Goal: Task Accomplishment & Management: Use online tool/utility

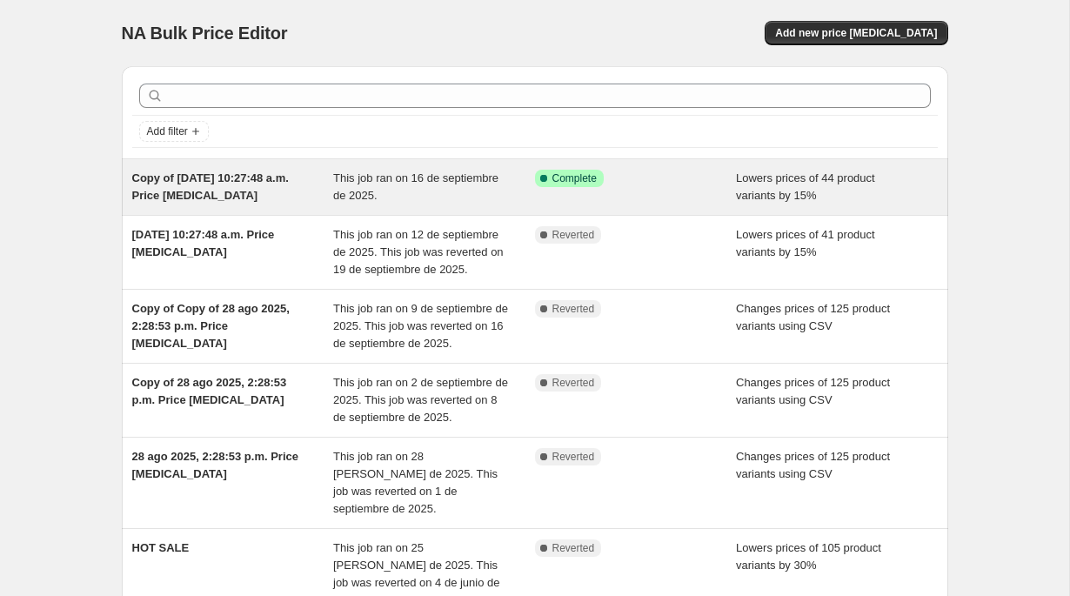
click at [404, 178] on span "This job ran on 16 de septiembre de 2025." at bounding box center [415, 186] width 165 height 30
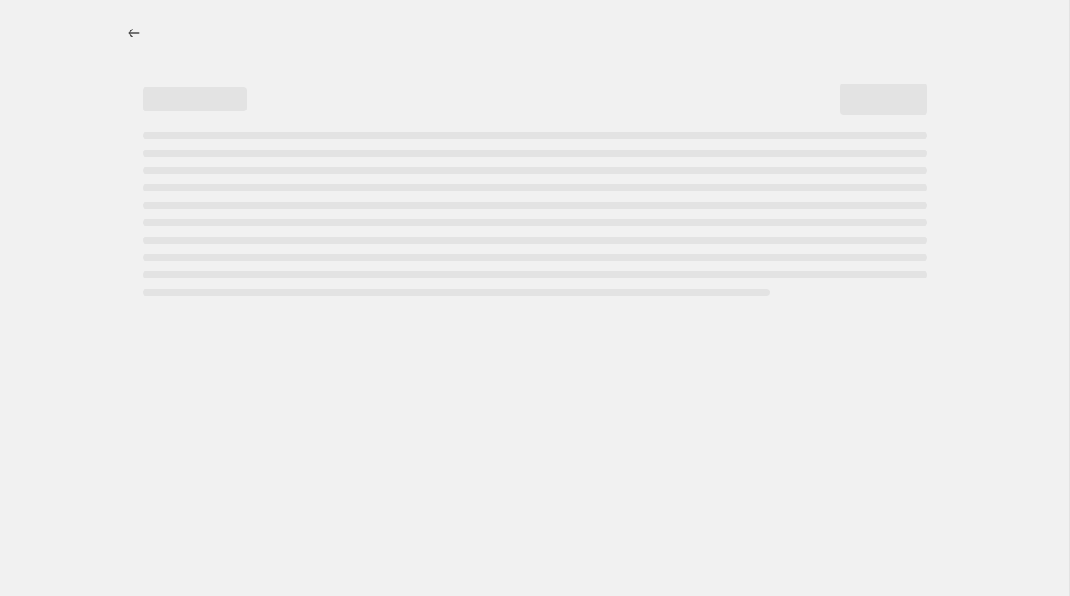
select select "percentage"
select select "collection"
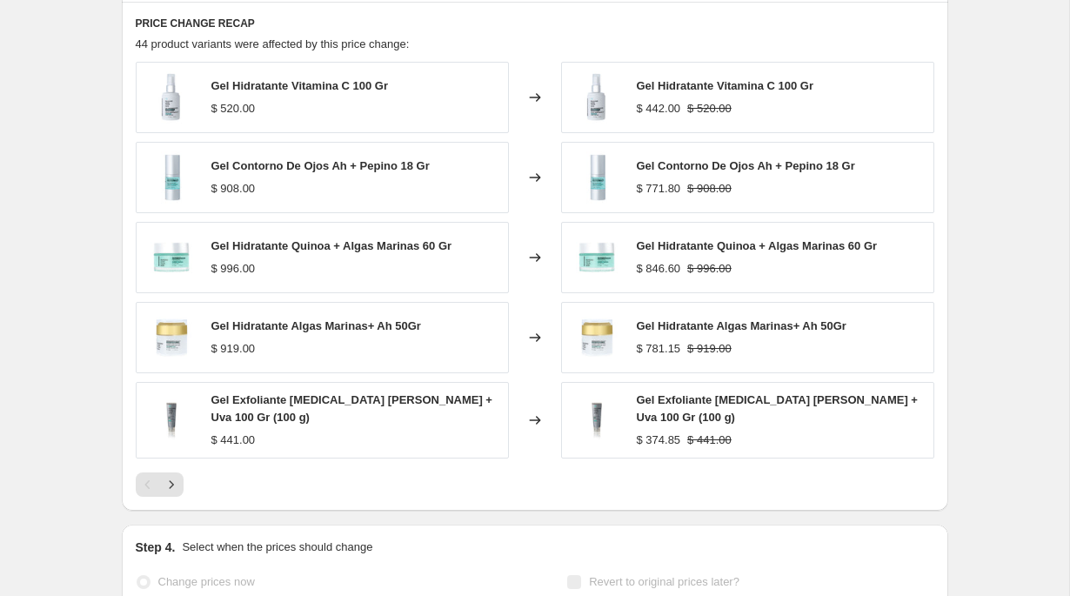
scroll to position [1471, 0]
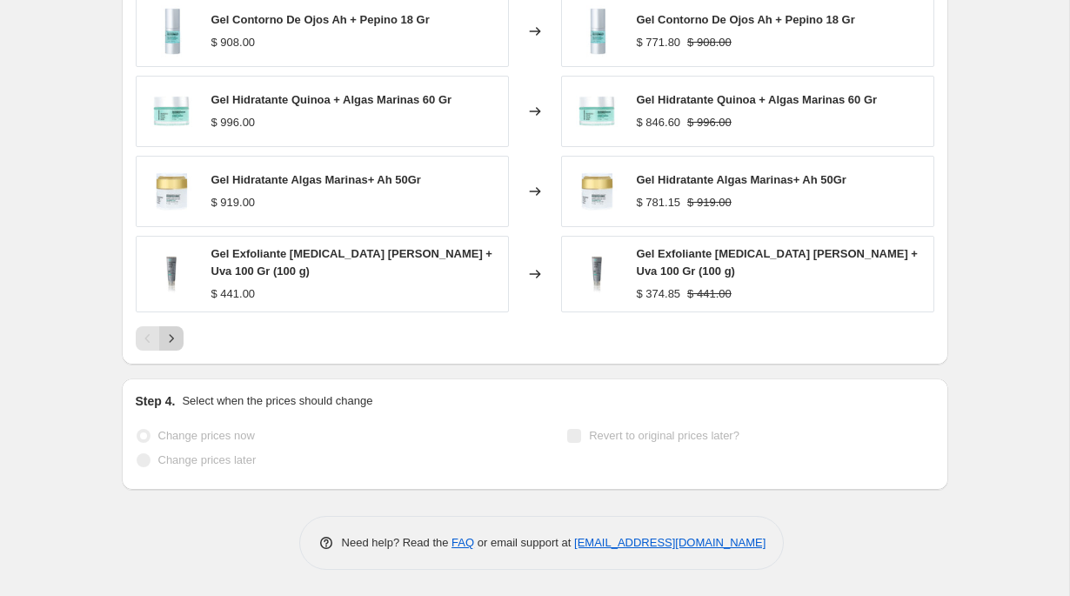
click at [175, 337] on icon "Next" at bounding box center [171, 338] width 17 height 17
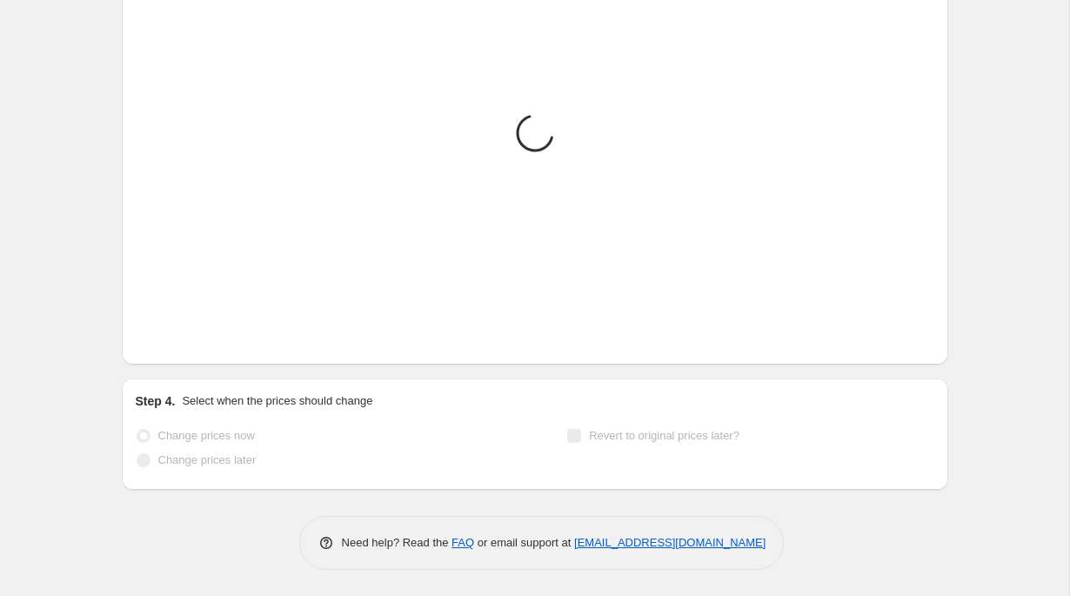
scroll to position [1466, 0]
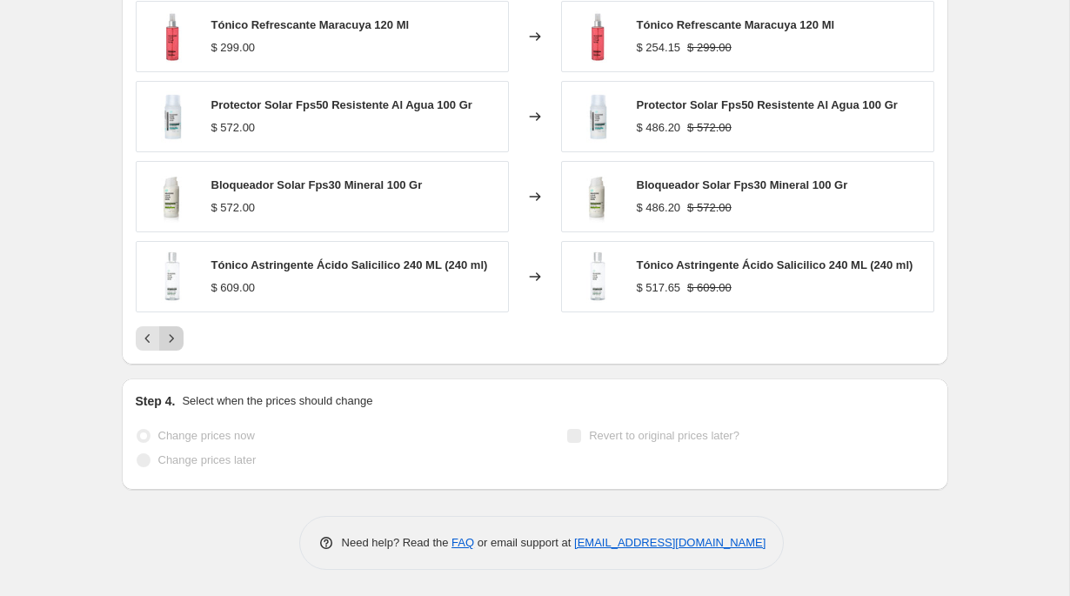
click at [175, 337] on icon "Next" at bounding box center [171, 338] width 17 height 17
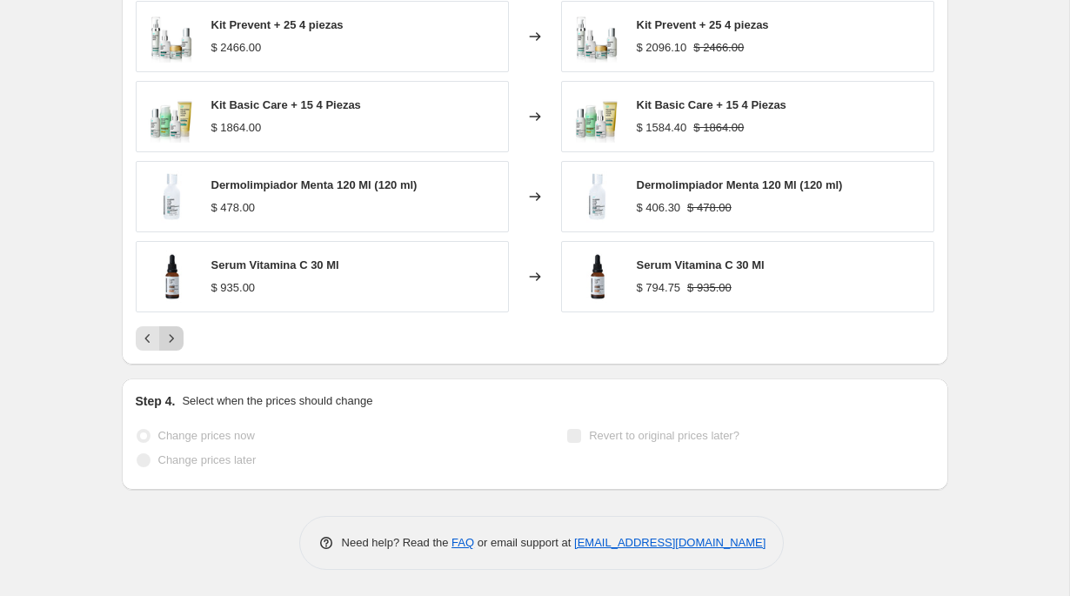
click at [175, 337] on icon "Next" at bounding box center [171, 338] width 17 height 17
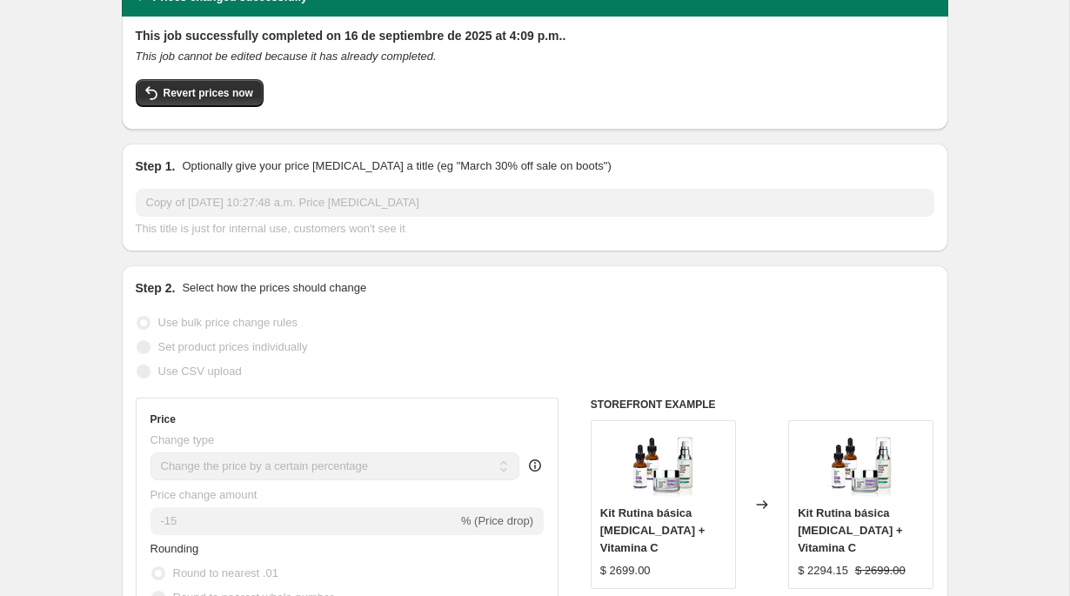
scroll to position [0, 0]
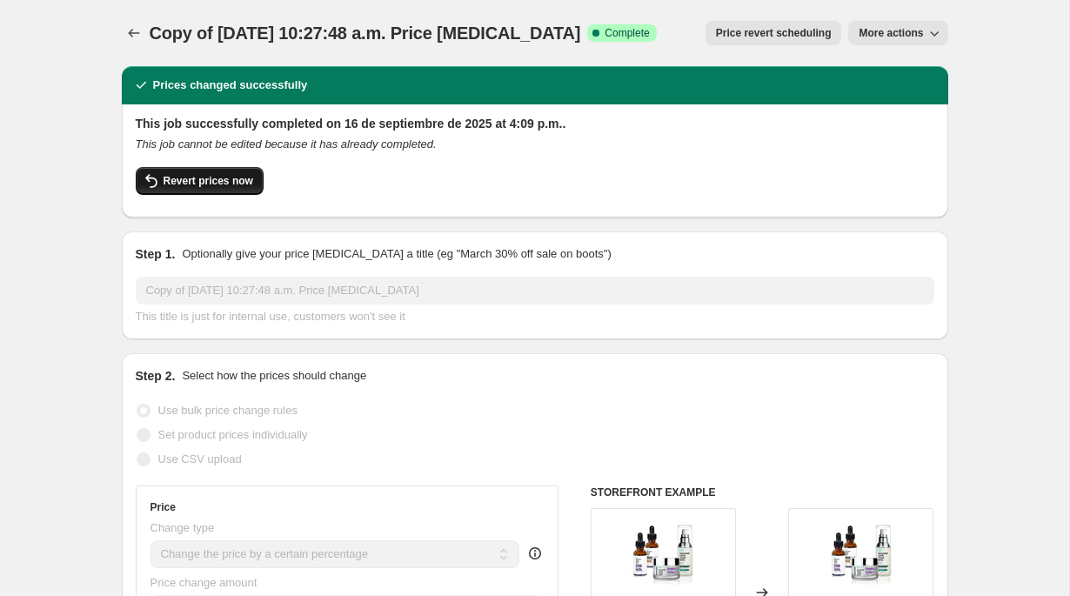
click at [246, 176] on span "Revert prices now" at bounding box center [209, 181] width 90 height 14
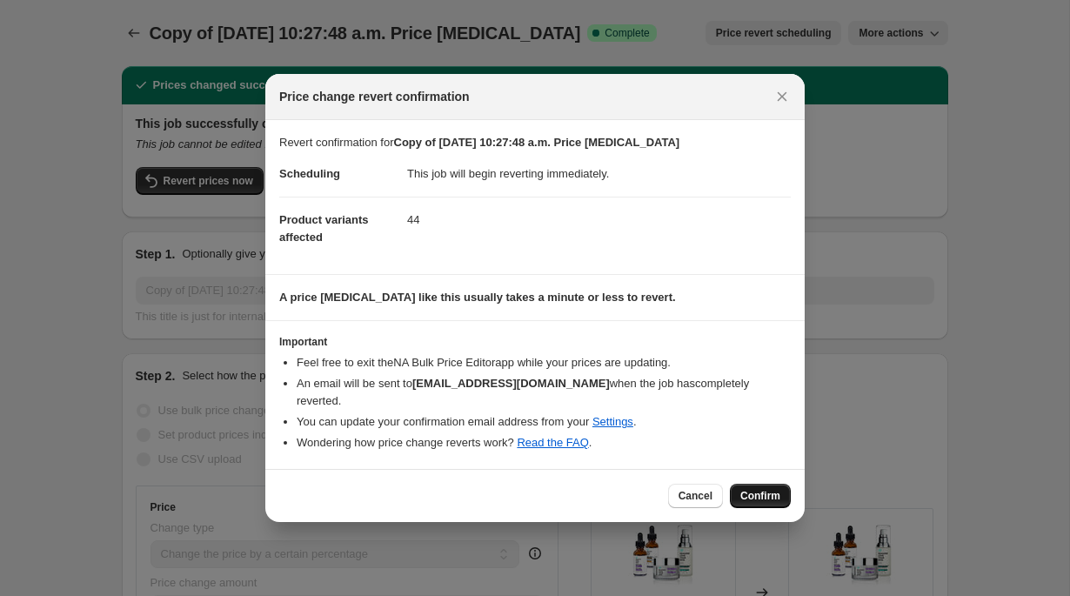
click at [770, 489] on span "Confirm" at bounding box center [760, 496] width 40 height 14
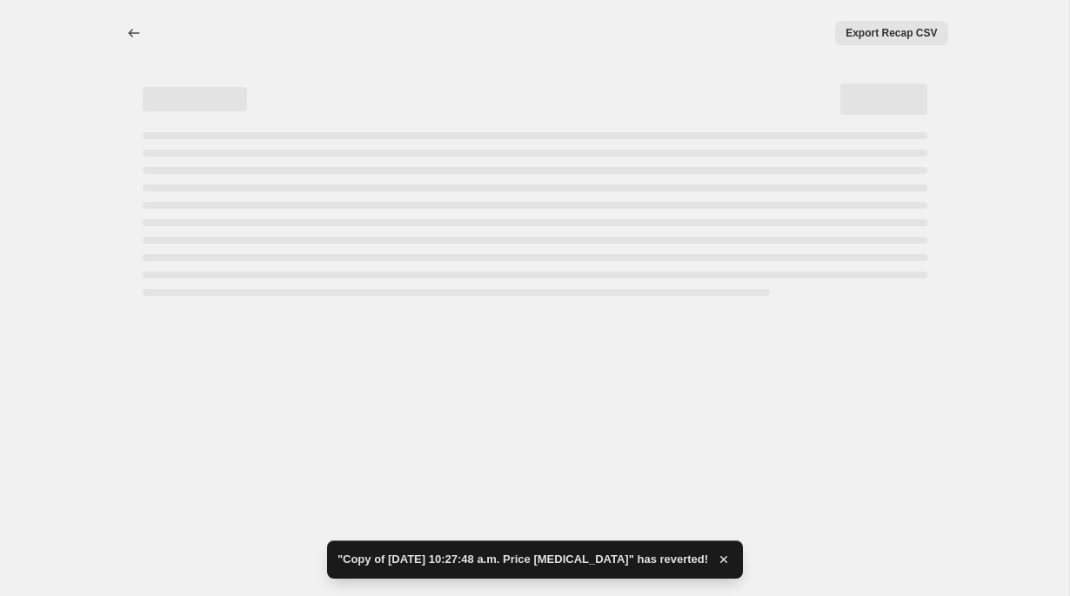
select select "percentage"
select select "collection"
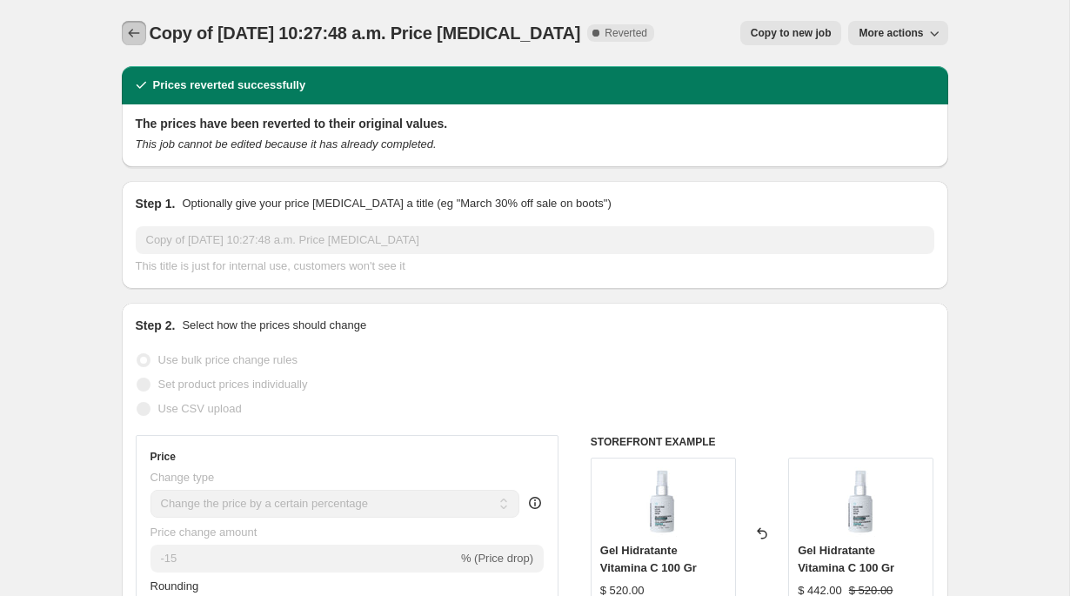
click at [132, 37] on icon "Price change jobs" at bounding box center [133, 32] width 17 height 17
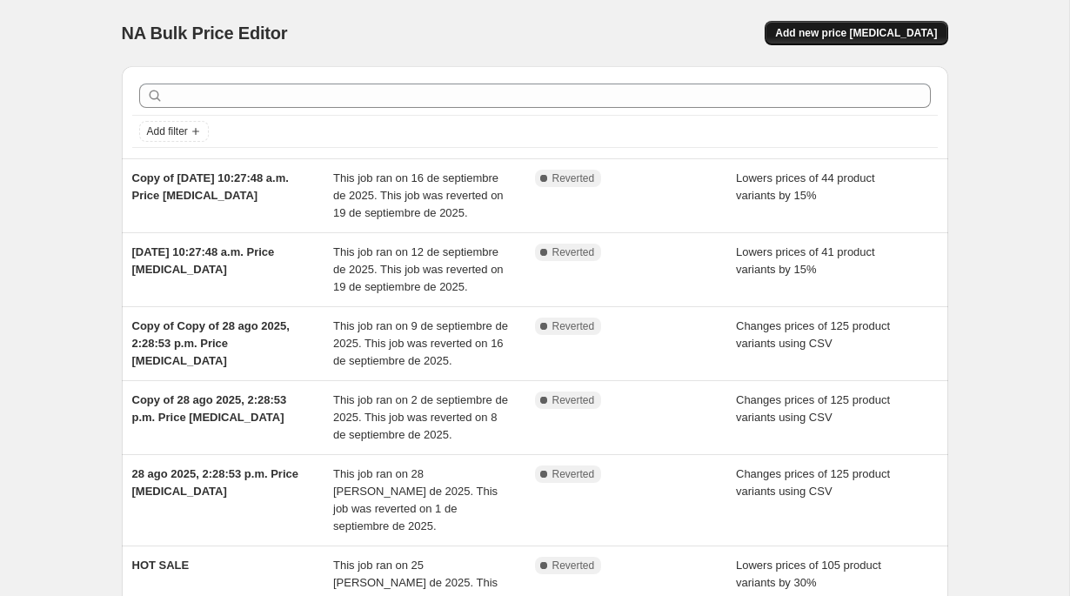
click at [887, 39] on span "Add new price [MEDICAL_DATA]" at bounding box center [856, 33] width 162 height 14
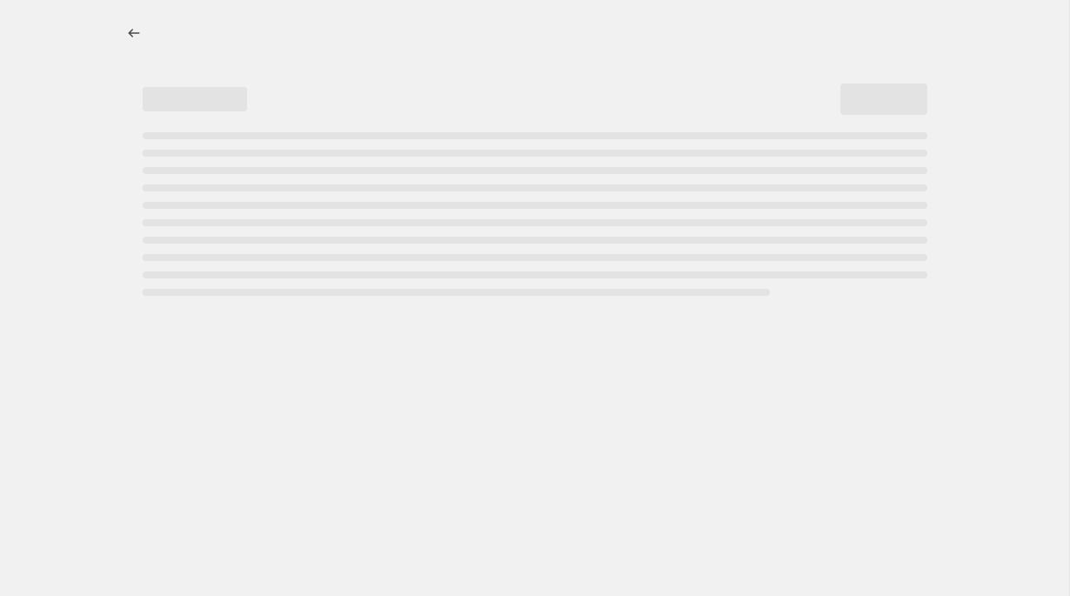
select select "percentage"
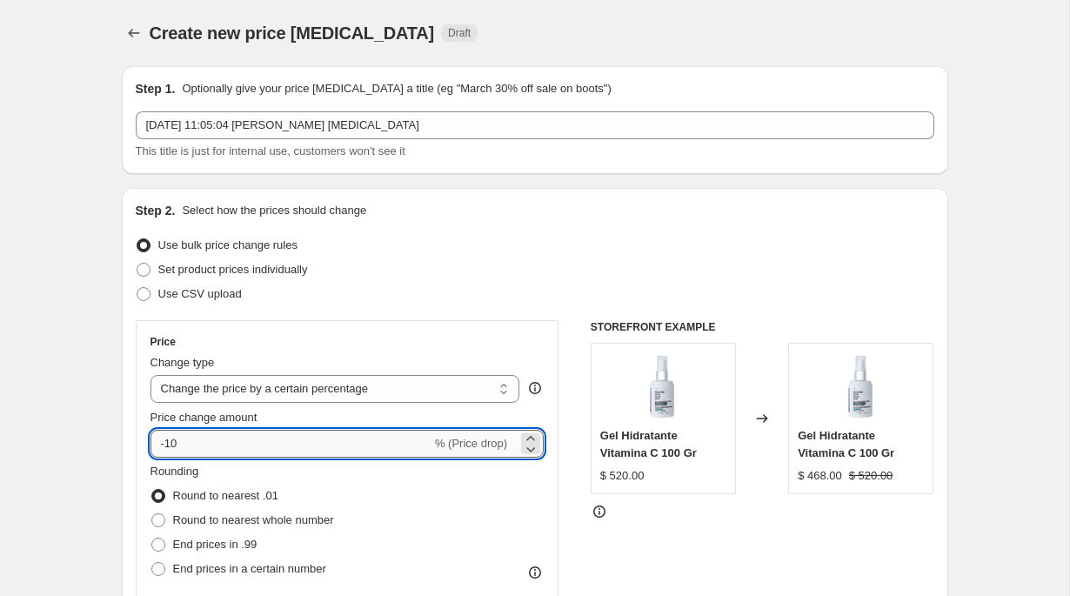
click at [220, 442] on input "-10" at bounding box center [290, 444] width 281 height 28
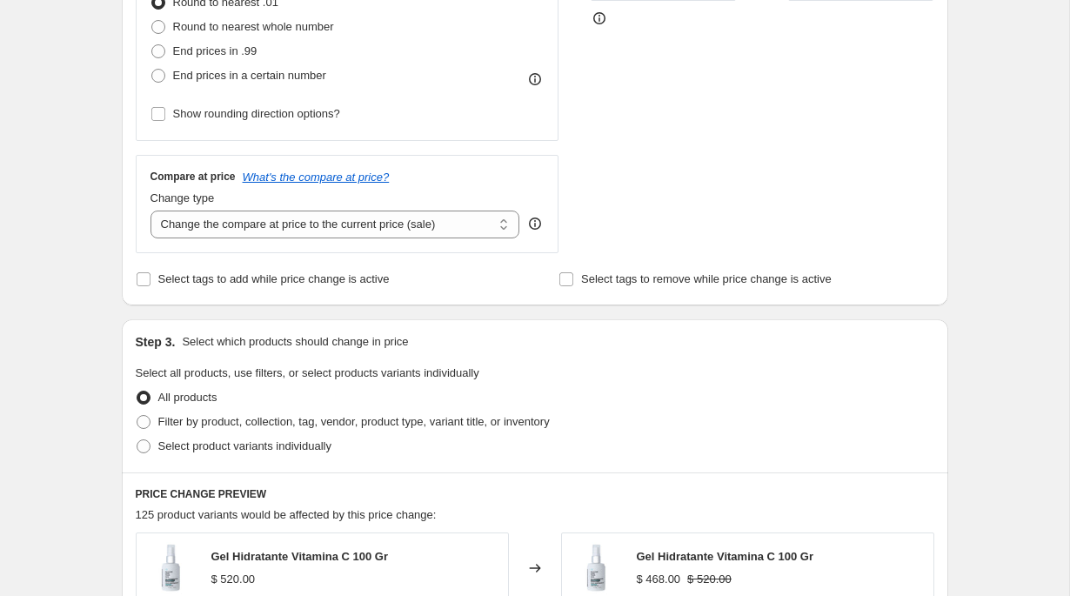
scroll to position [500, 0]
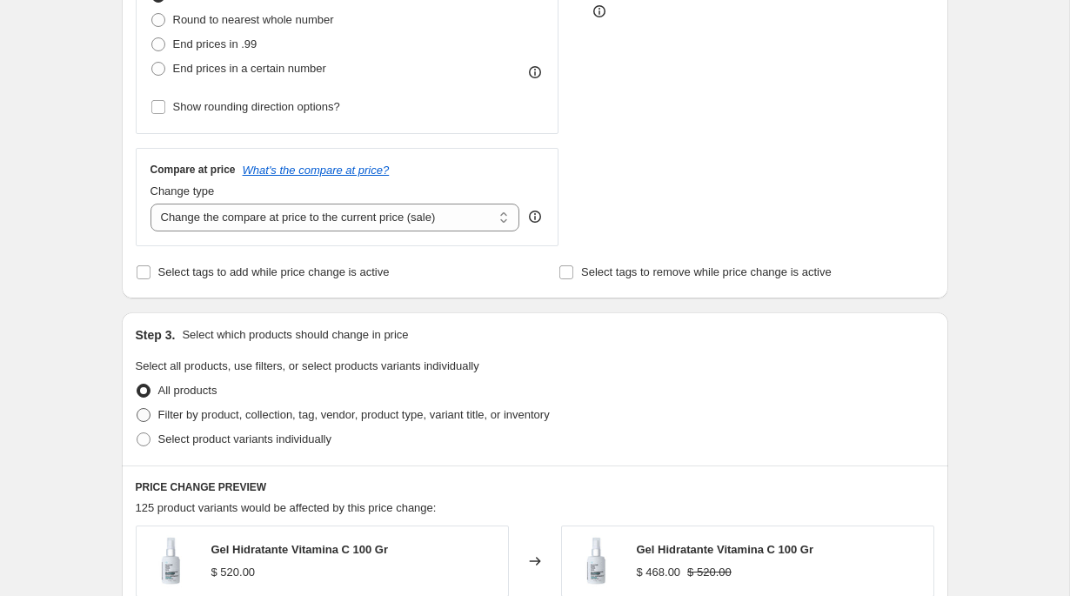
type input "-15"
click at [238, 412] on span "Filter by product, collection, tag, vendor, product type, variant title, or inv…" at bounding box center [353, 414] width 391 height 13
click at [137, 409] on input "Filter by product, collection, tag, vendor, product type, variant title, or inv…" at bounding box center [137, 408] width 1 height 1
radio input "true"
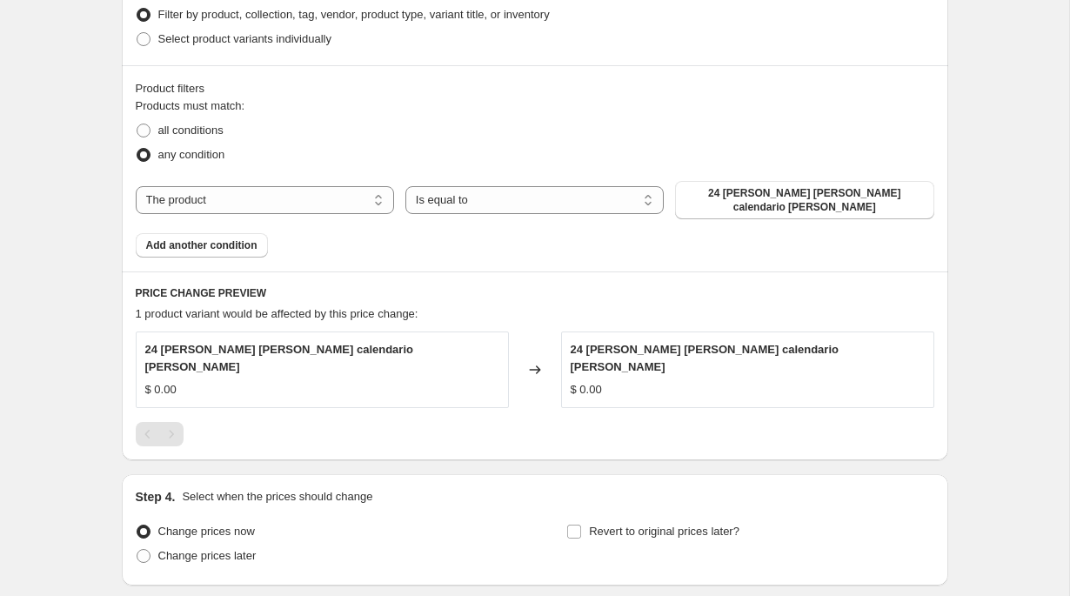
scroll to position [934, 0]
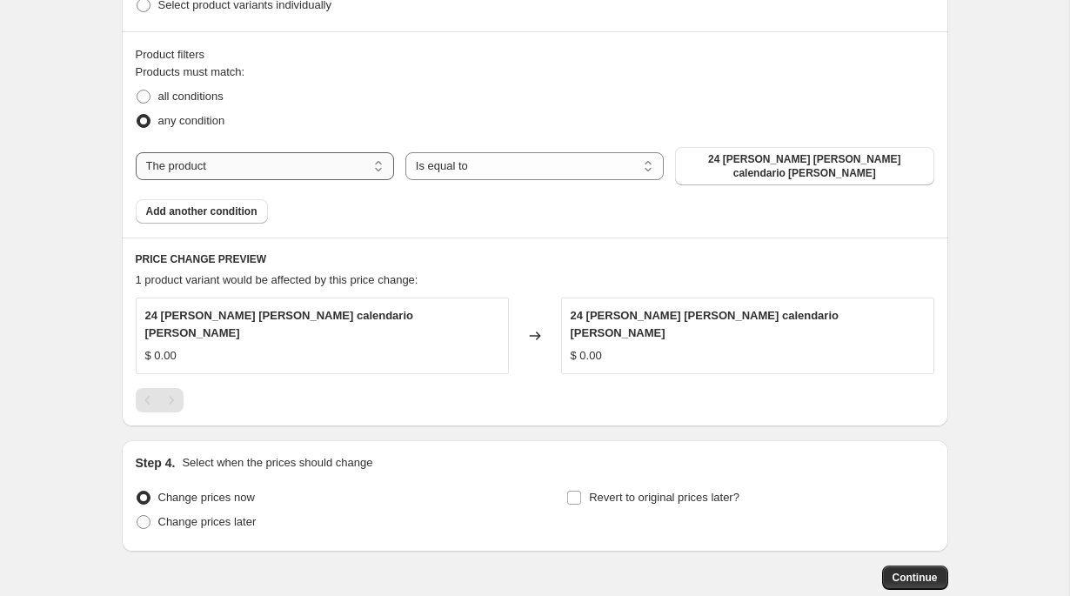
click at [267, 165] on select "The product The product's collection The product's tag The product's vendor The…" at bounding box center [265, 166] width 258 height 28
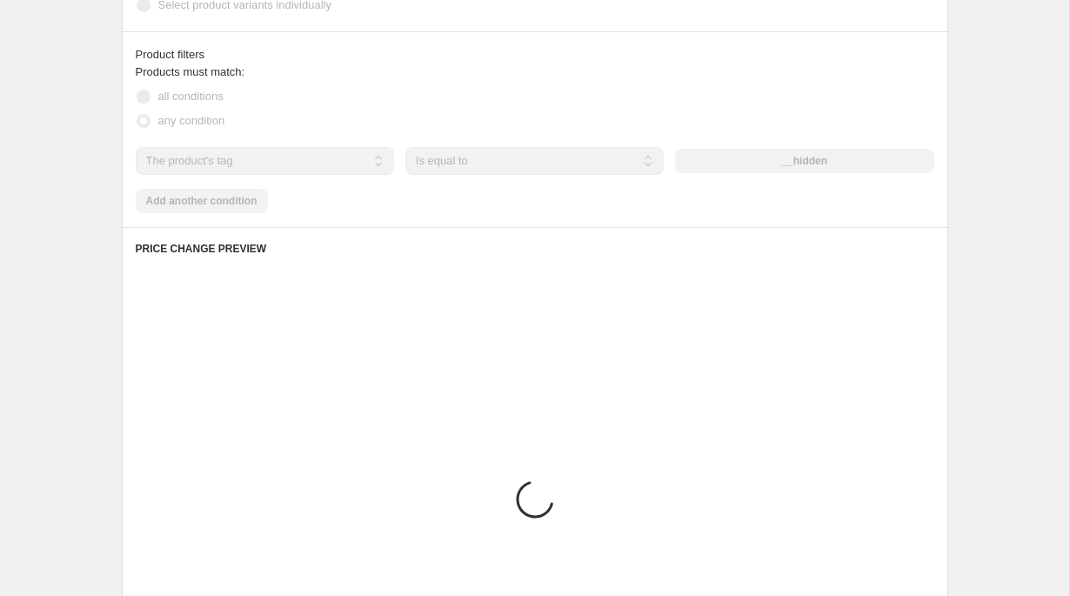
click at [332, 152] on select "The product The product's collection The product's tag The product's vendor The…" at bounding box center [265, 161] width 258 height 28
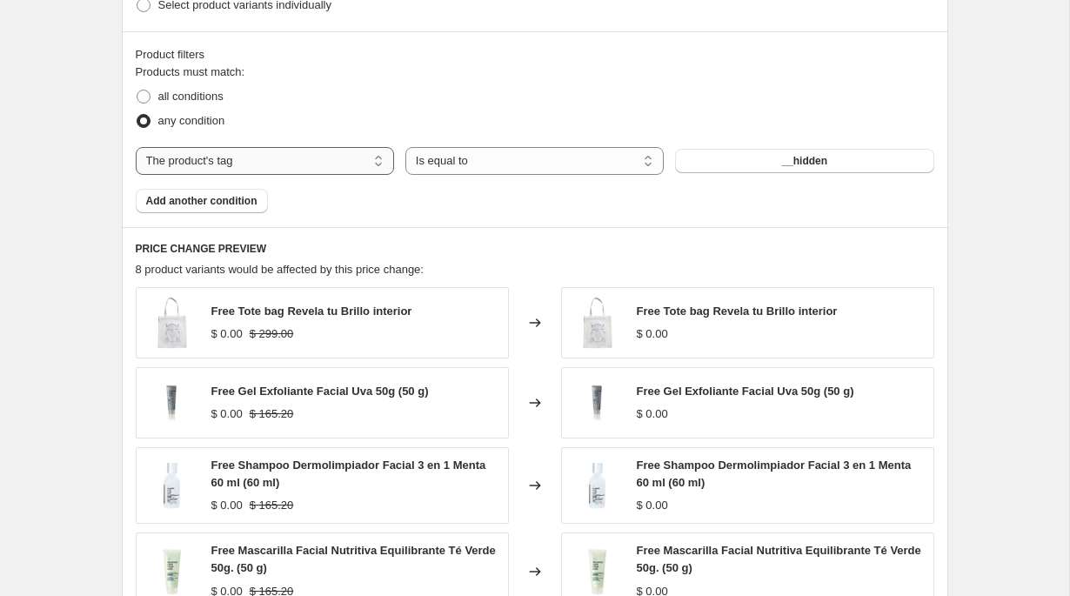
click at [332, 152] on select "The product The product's collection The product's tag The product's vendor The…" at bounding box center [265, 161] width 258 height 28
select select "collection"
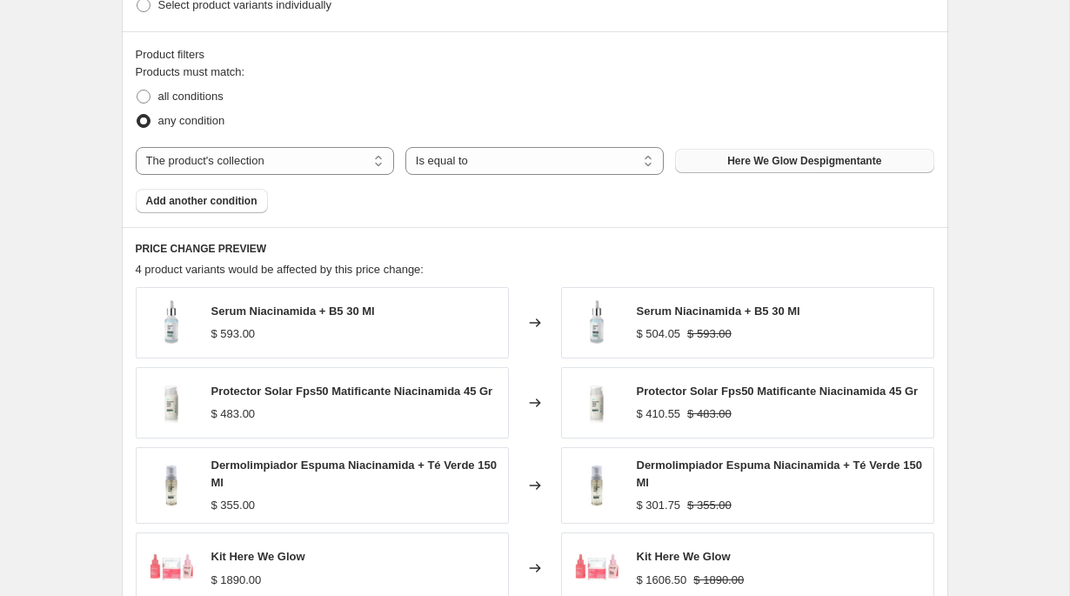
click at [865, 154] on span "Here We Glow Despigmentante" at bounding box center [804, 161] width 154 height 14
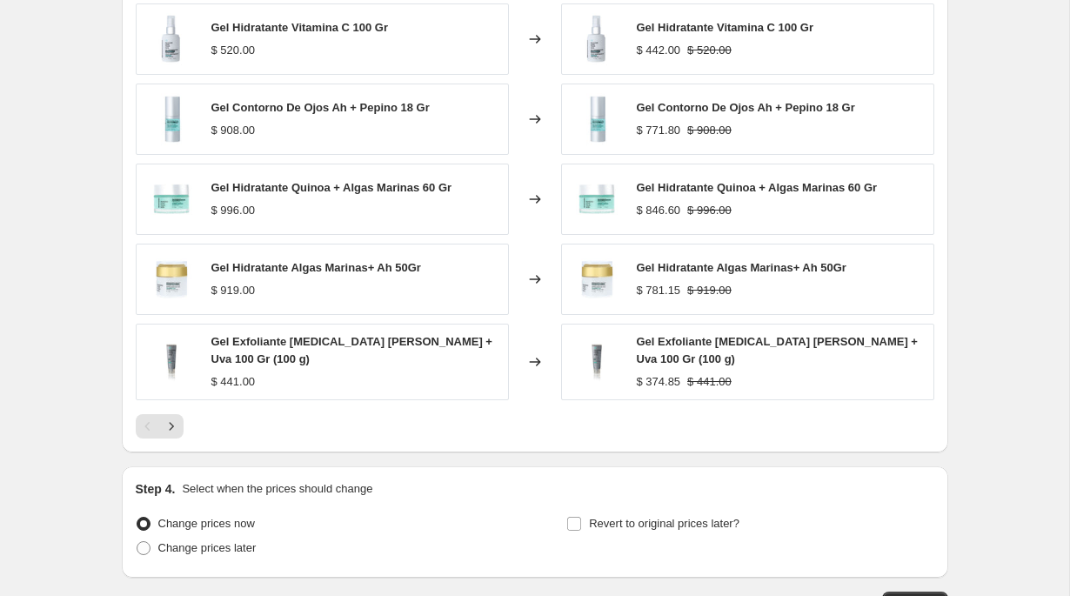
scroll to position [1275, 0]
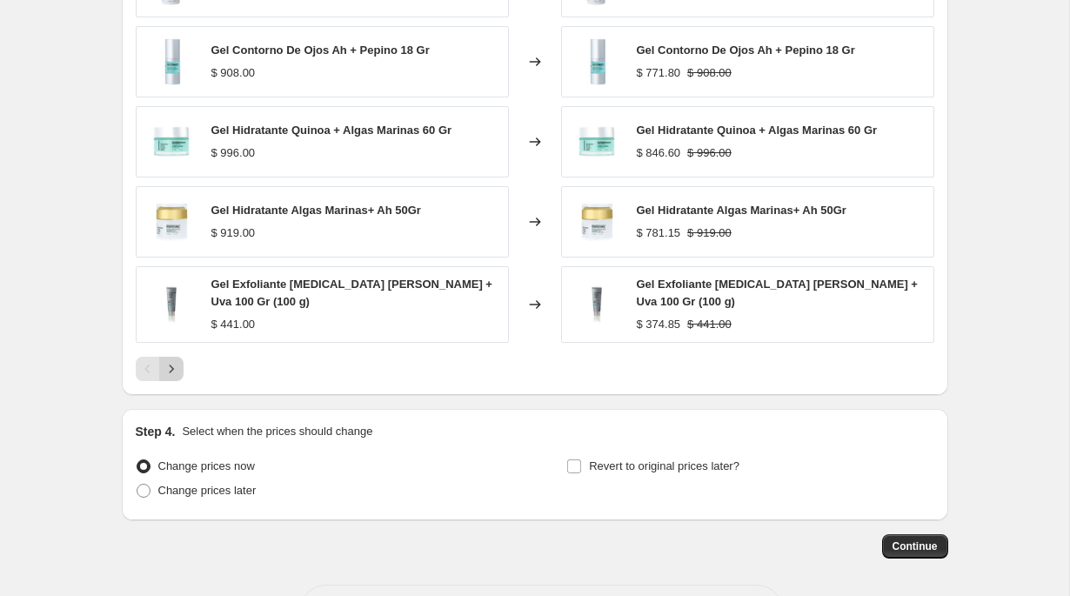
click at [175, 379] on button "Next" at bounding box center [171, 369] width 24 height 24
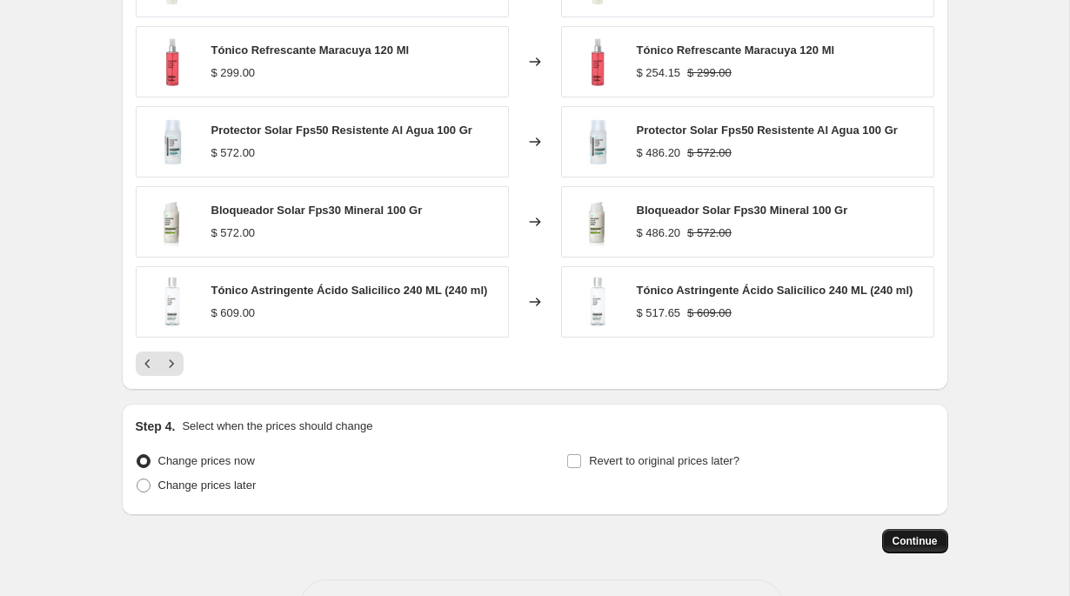
click at [913, 540] on span "Continue" at bounding box center [914, 541] width 45 height 14
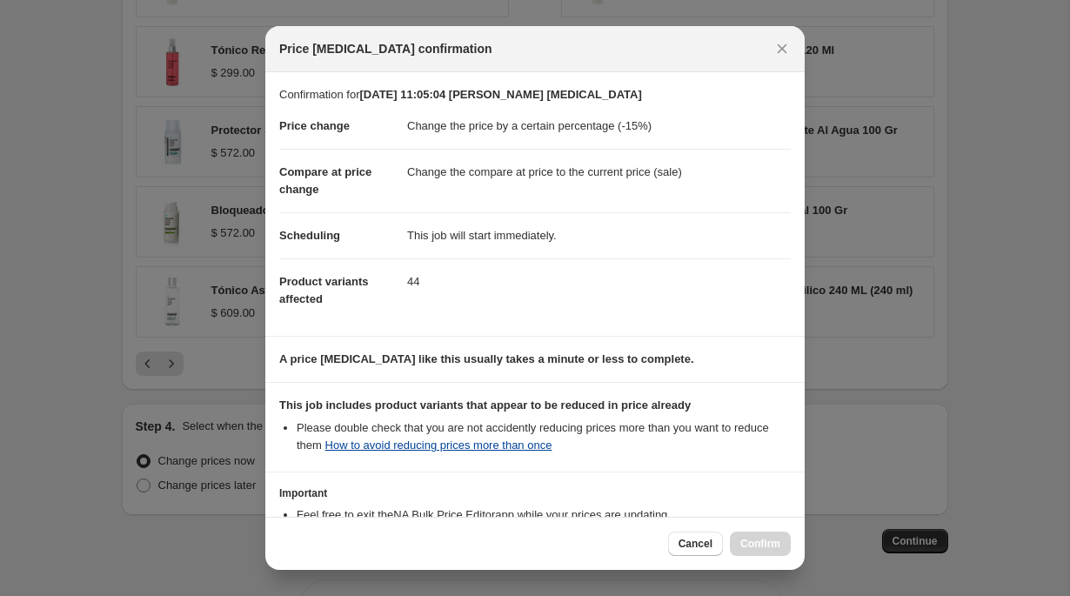
scroll to position [137, 0]
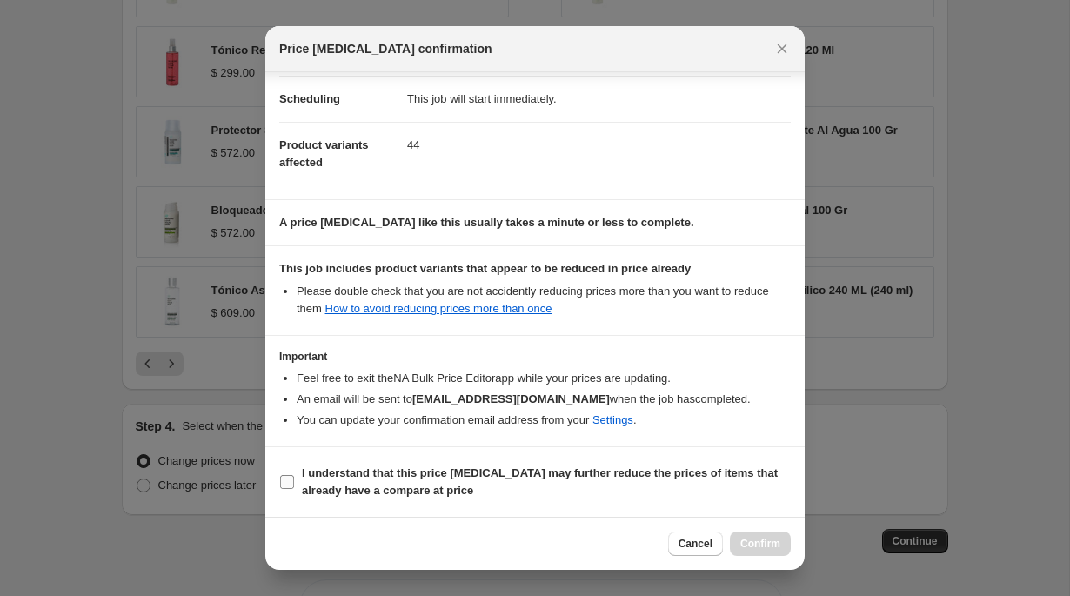
click at [338, 471] on b "I understand that this price [MEDICAL_DATA] may further reduce the prices of it…" at bounding box center [540, 481] width 476 height 30
click at [294, 475] on input "I understand that this price [MEDICAL_DATA] may further reduce the prices of it…" at bounding box center [287, 482] width 14 height 14
checkbox input "true"
click at [762, 543] on span "Confirm" at bounding box center [760, 544] width 40 height 14
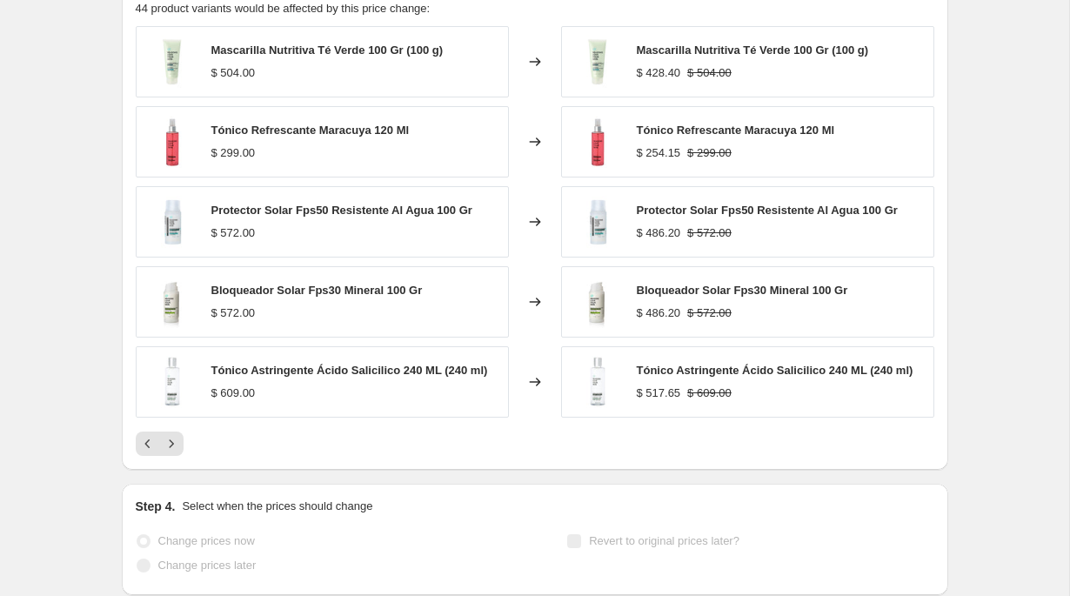
scroll to position [1426, 0]
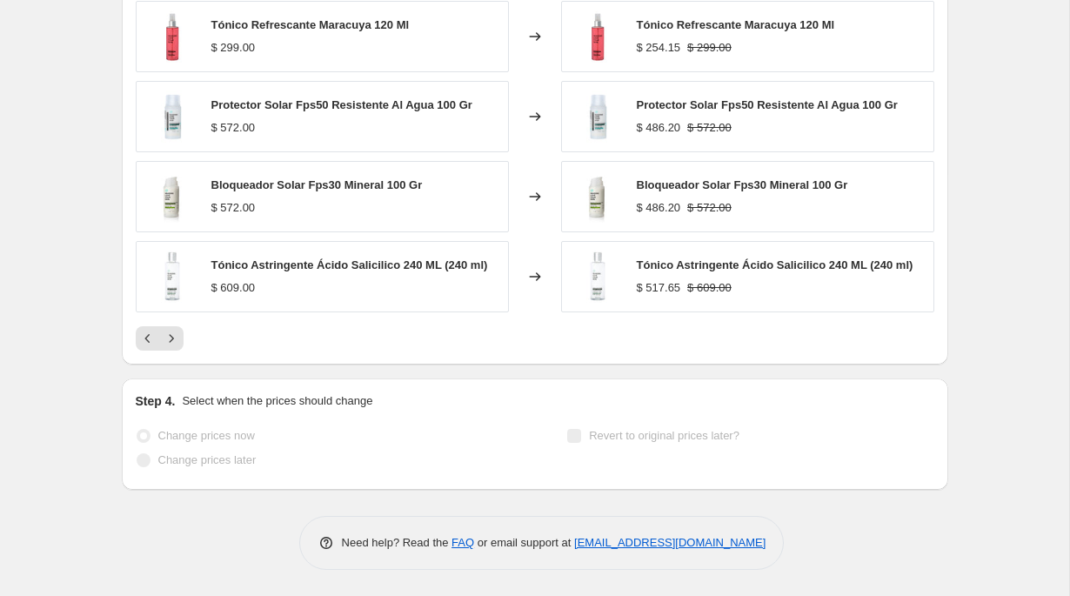
select select "percentage"
select select "collection"
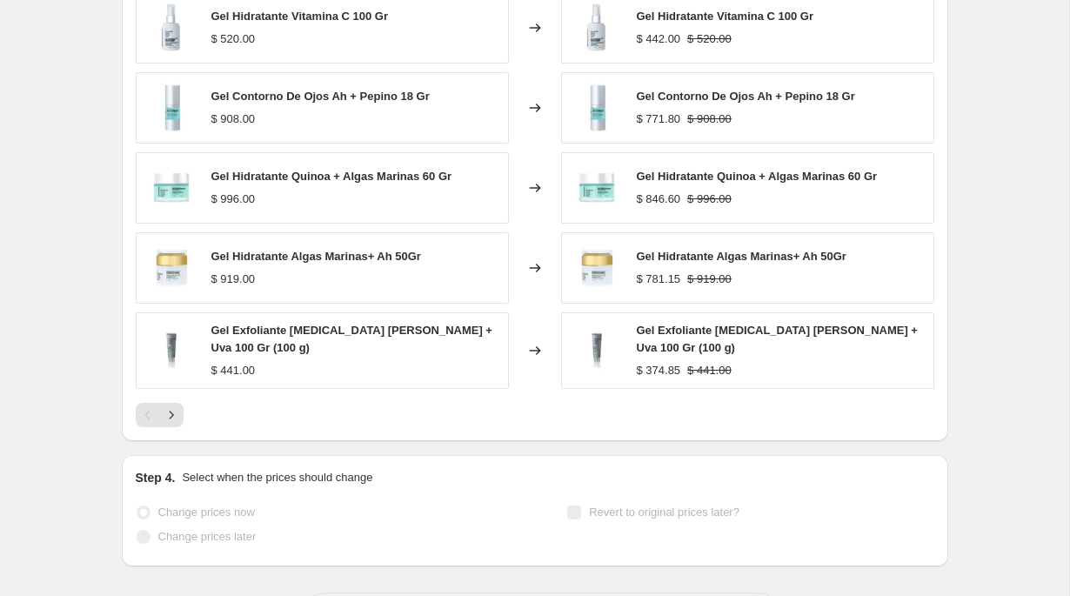
scroll to position [0, 0]
